Goal: Task Accomplishment & Management: Manage account settings

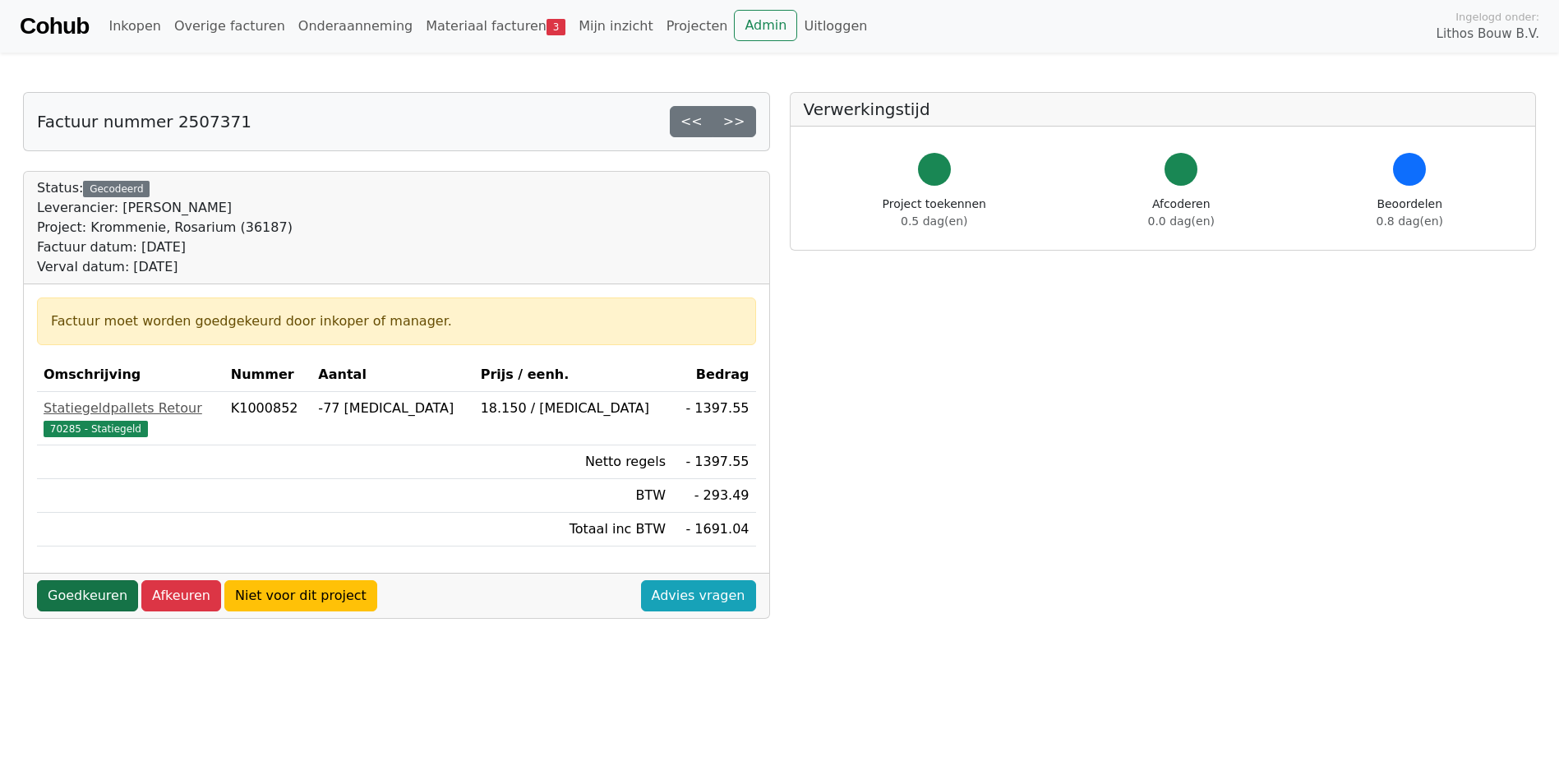
click at [81, 592] on link "Goedkeuren" at bounding box center [87, 595] width 101 height 31
click at [73, 595] on link "Goedkeuren" at bounding box center [87, 595] width 101 height 31
